Goal: Check status: Check status

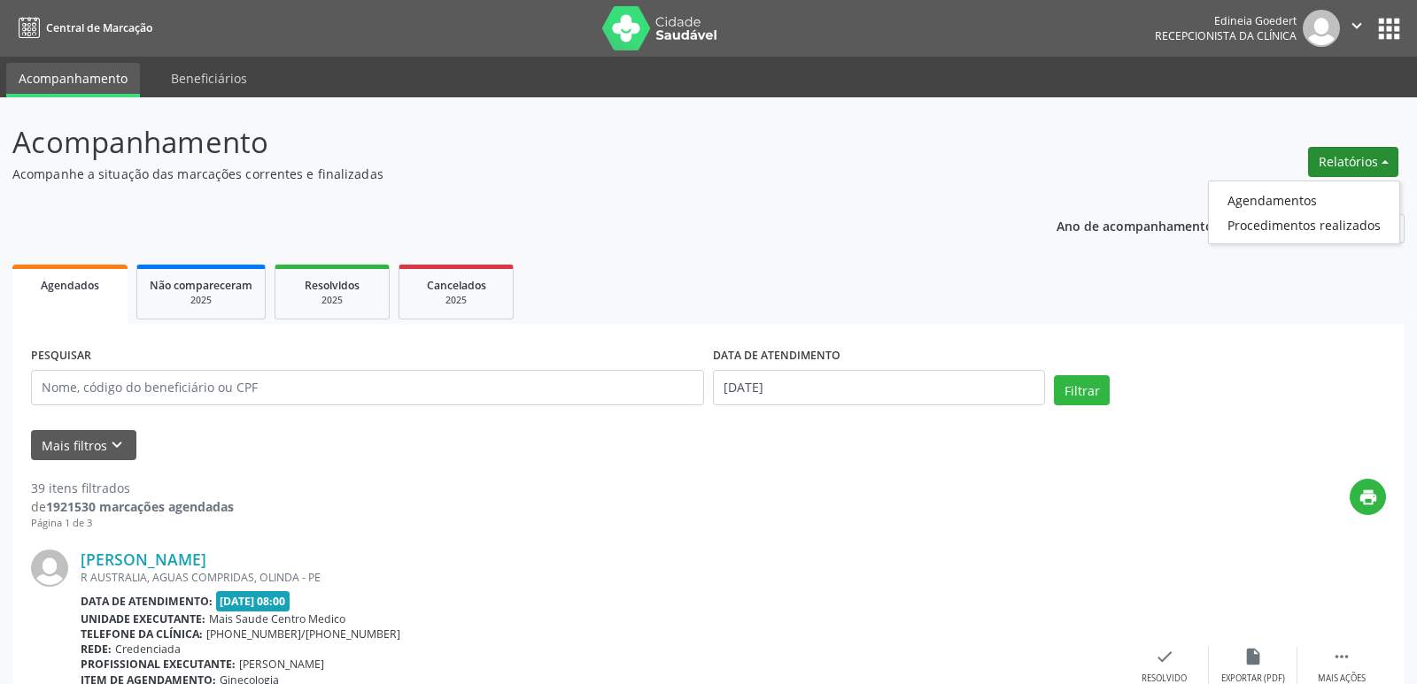
select select "8"
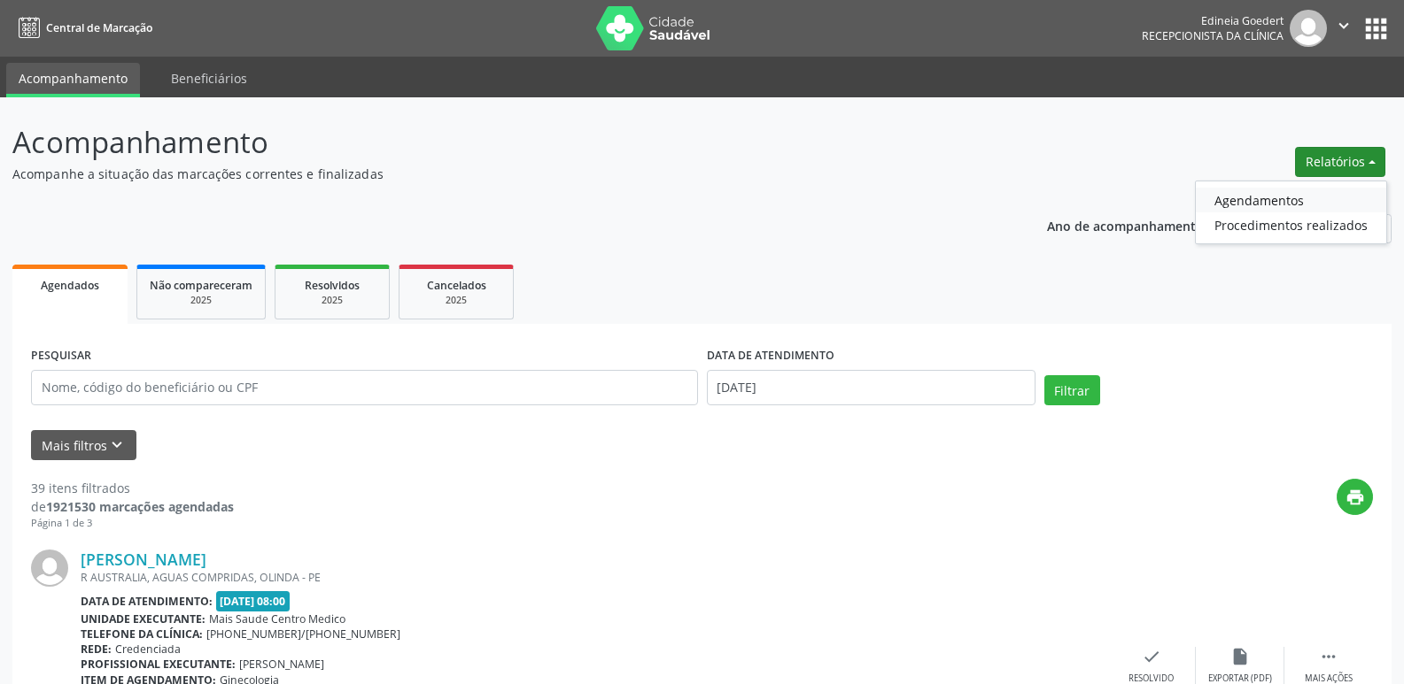
click at [1250, 201] on link "Agendamentos" at bounding box center [1290, 200] width 190 height 25
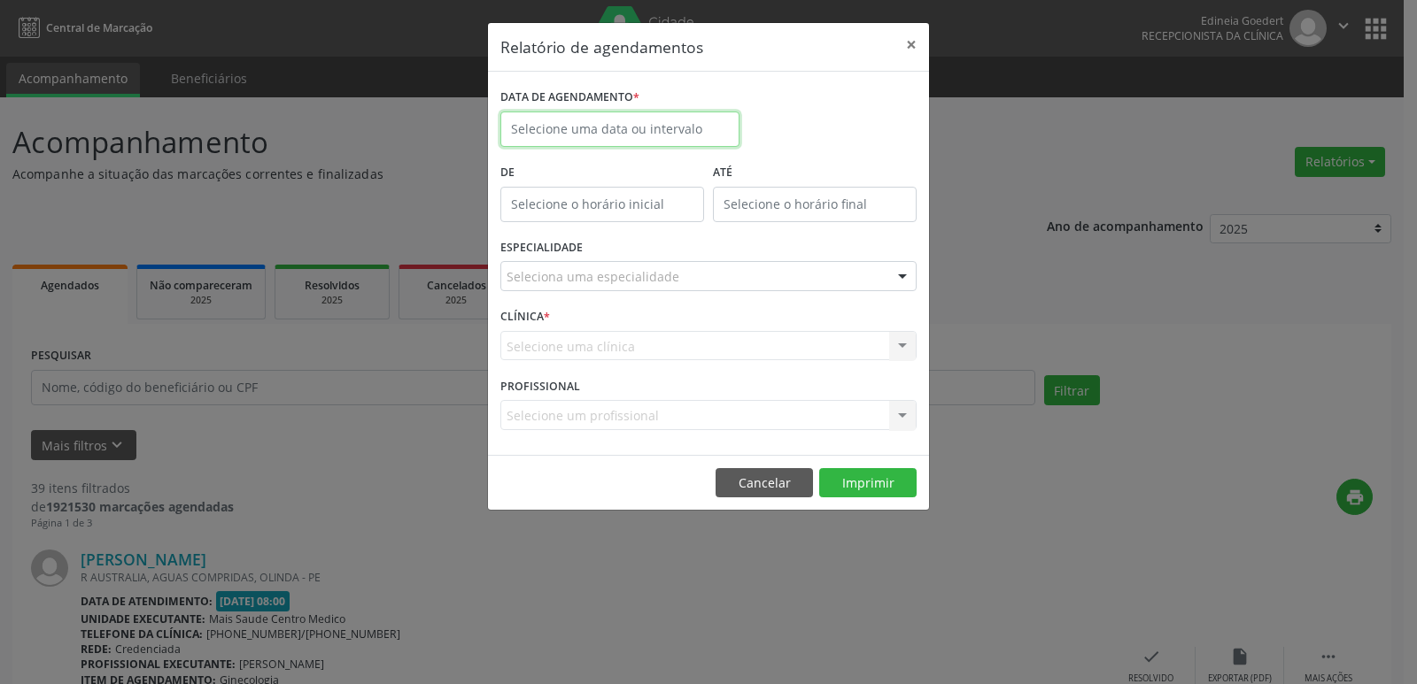
click at [546, 120] on input "text" at bounding box center [619, 129] width 239 height 35
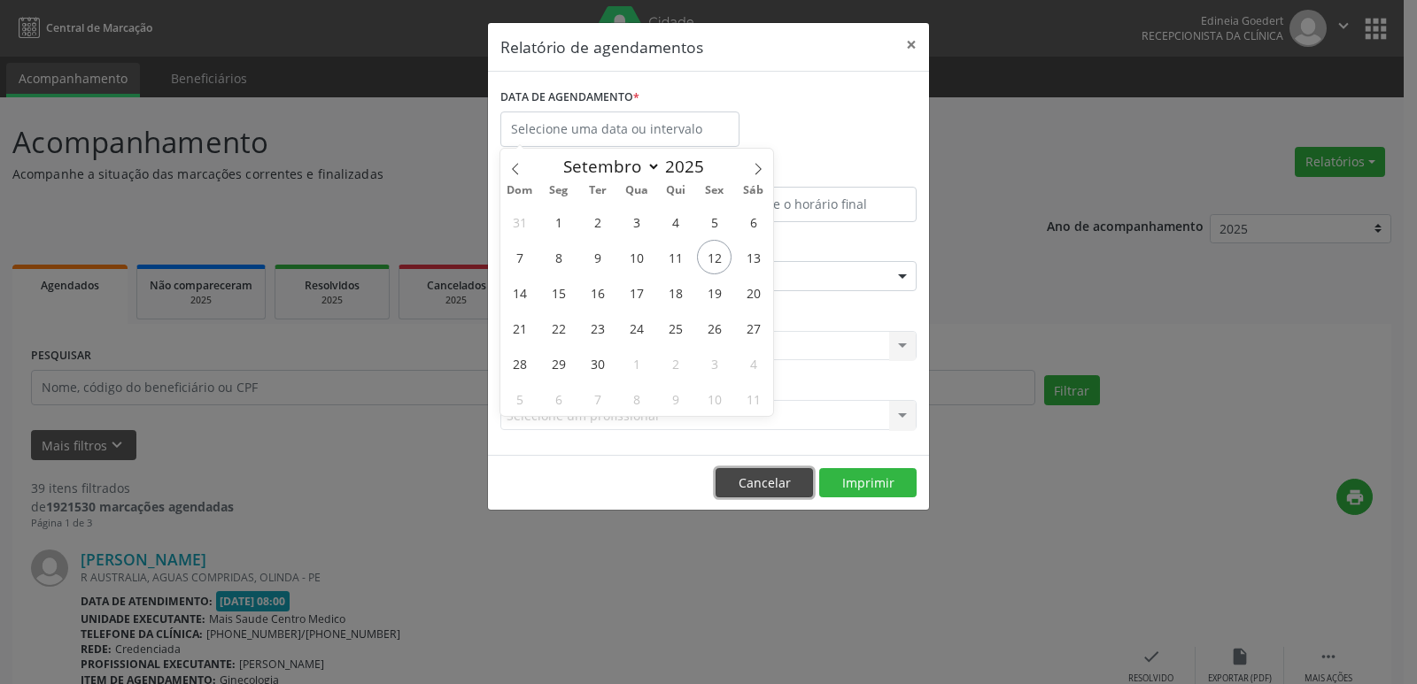
click at [777, 470] on button "Cancelar" at bounding box center [763, 483] width 97 height 30
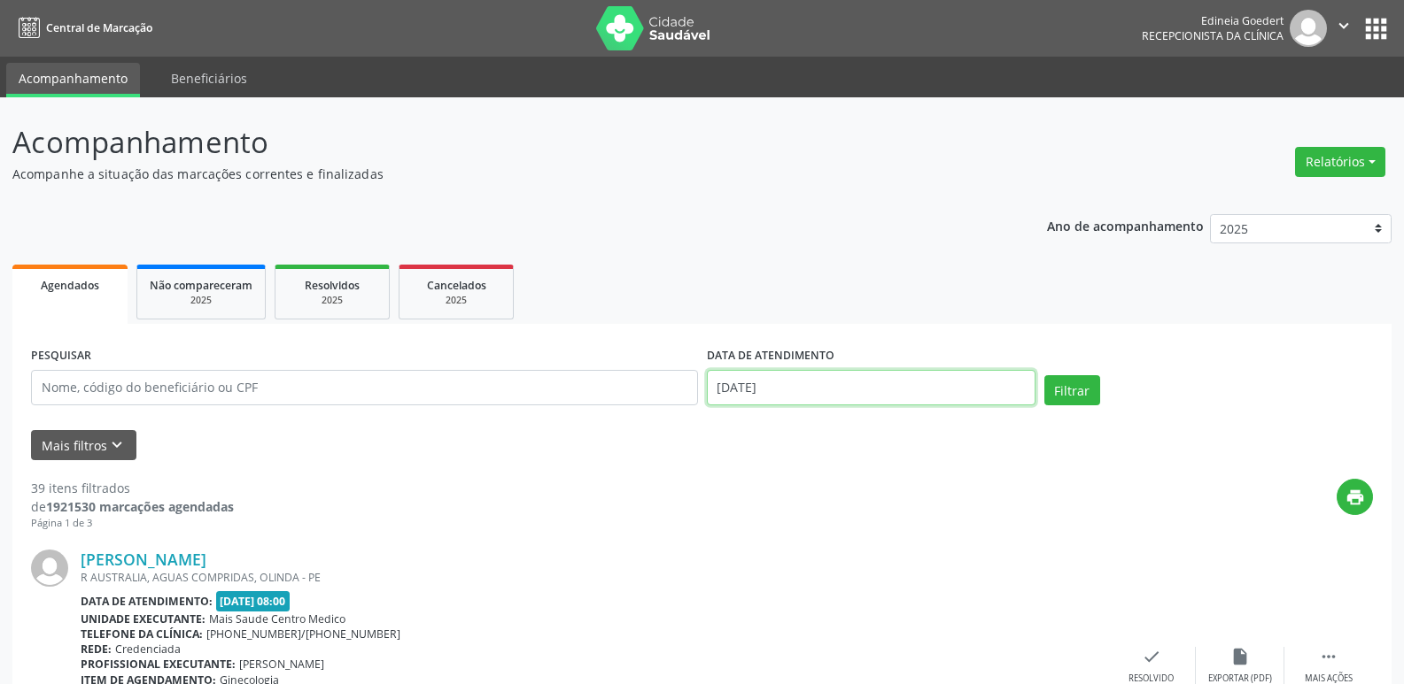
click at [757, 395] on body "Central de Marcação Edineia Goedert Recepcionista da clínica  Configurações Sa…" at bounding box center [702, 342] width 1404 height 684
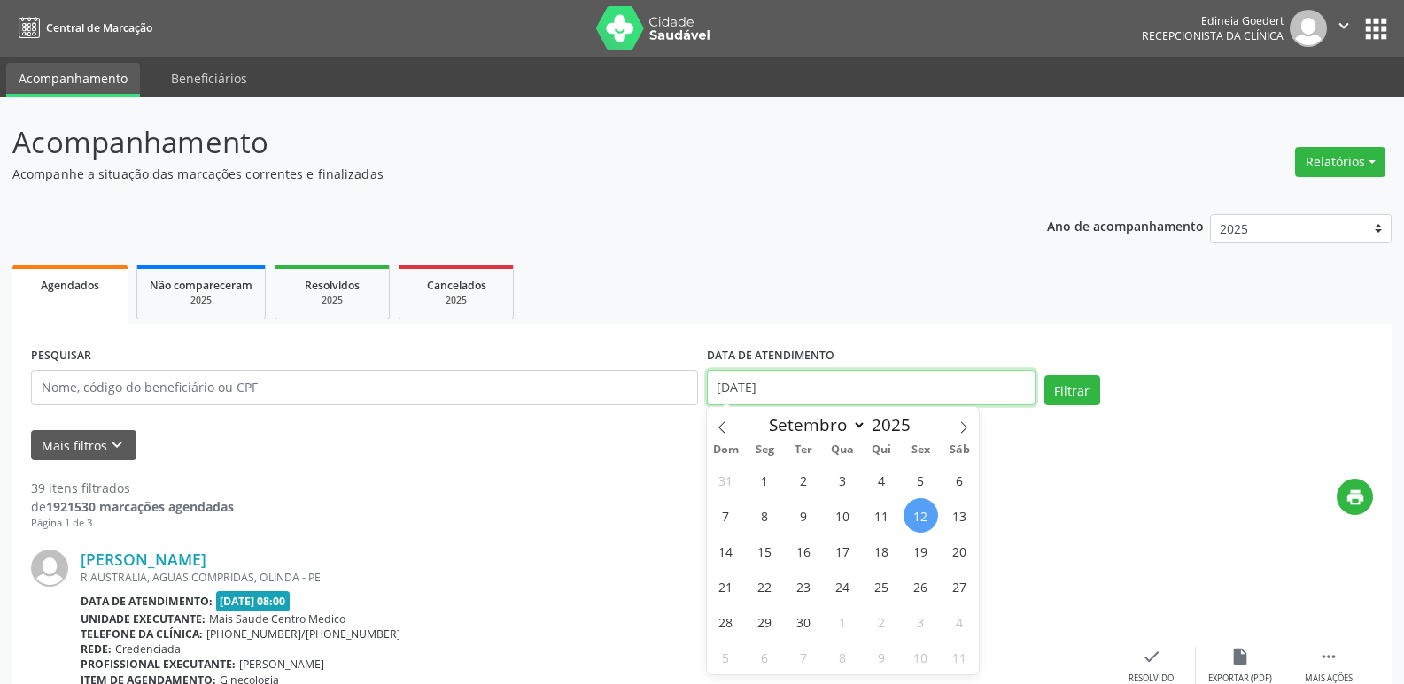
click at [758, 396] on input "[DATE]" at bounding box center [871, 387] width 329 height 35
click at [758, 394] on input "[DATE]" at bounding box center [871, 387] width 329 height 35
click at [774, 382] on input "[DATE]" at bounding box center [871, 387] width 329 height 35
click at [775, 382] on input "[DATE]" at bounding box center [871, 387] width 329 height 35
click at [776, 382] on input "[DATE]" at bounding box center [871, 387] width 329 height 35
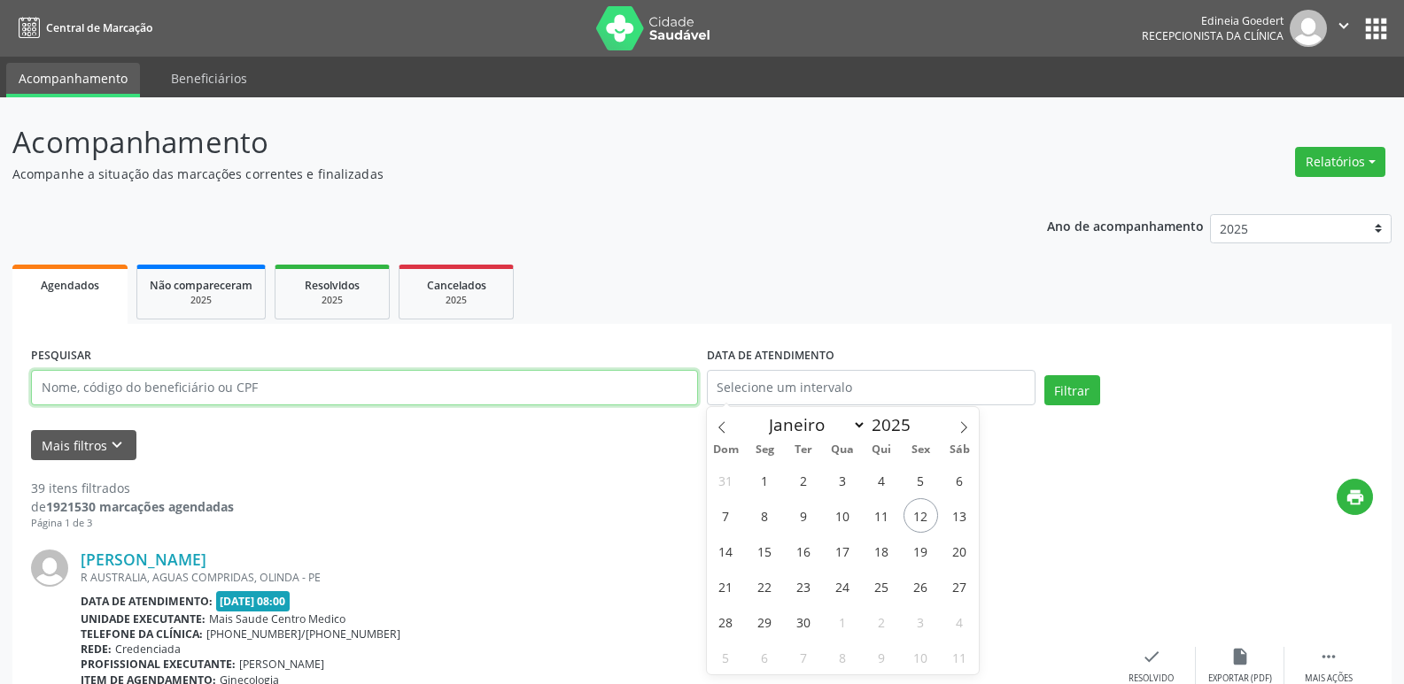
click at [561, 374] on input "text" at bounding box center [364, 387] width 667 height 35
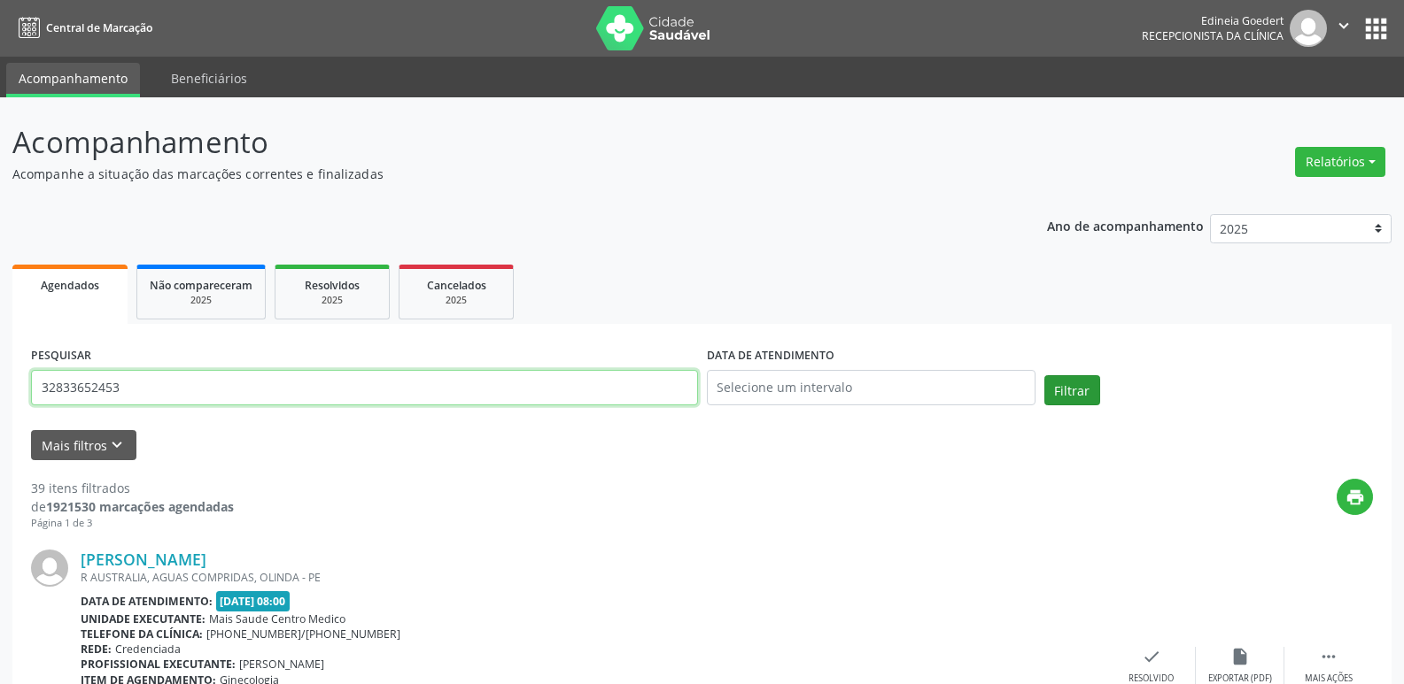
type input "32833652453"
click at [1052, 376] on button "Filtrar" at bounding box center [1072, 390] width 56 height 30
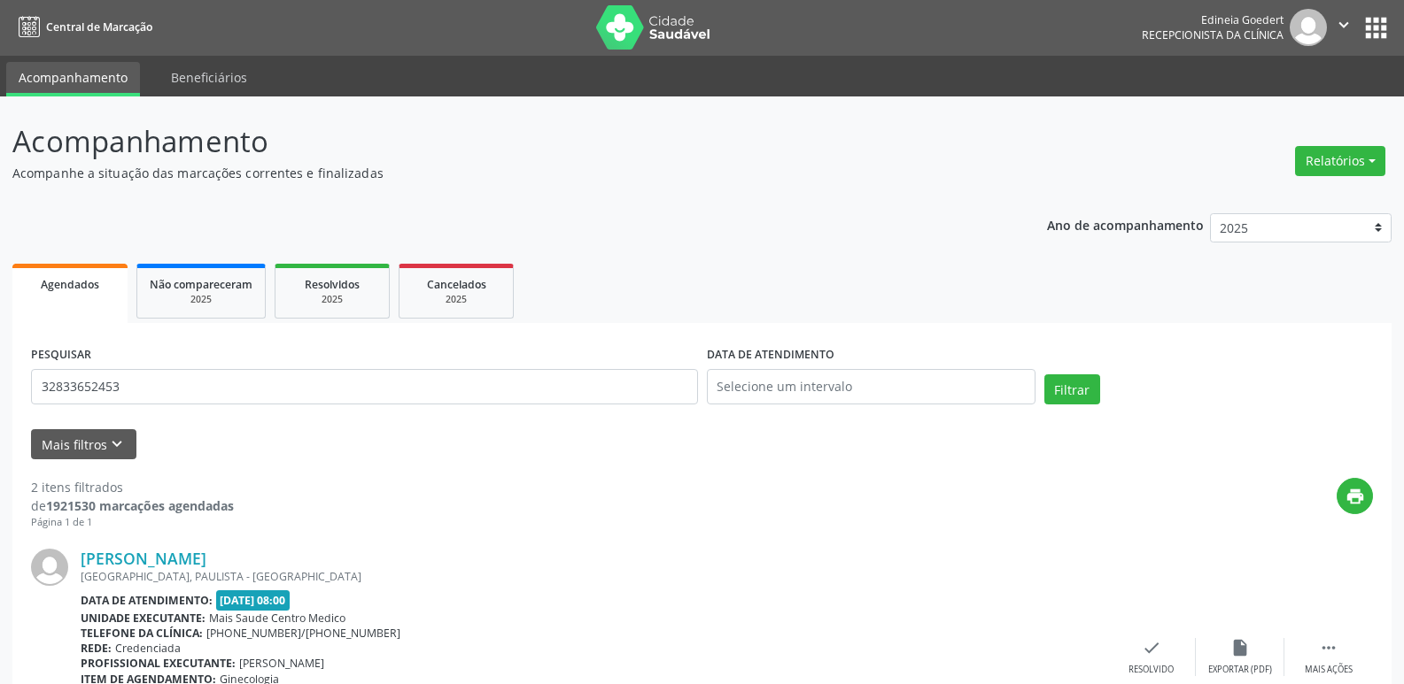
scroll to position [388, 0]
